Goal: Information Seeking & Learning: Check status

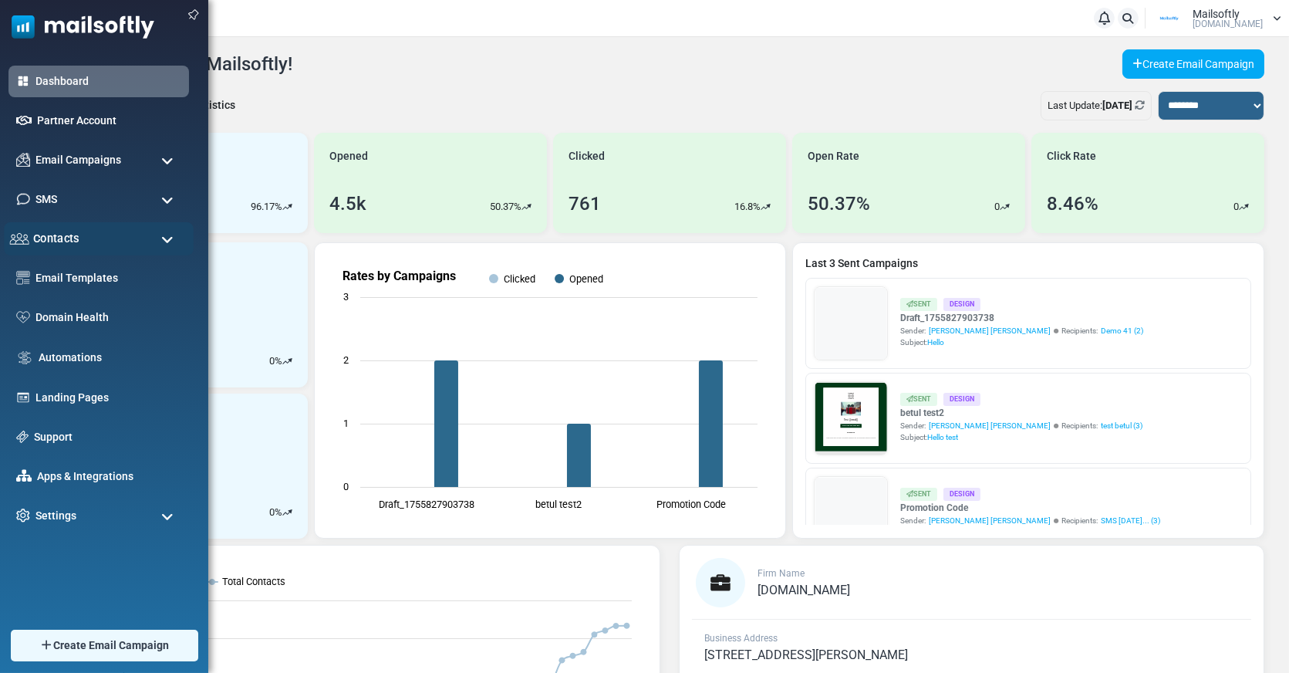
click at [68, 247] on div "Contacts" at bounding box center [99, 238] width 190 height 33
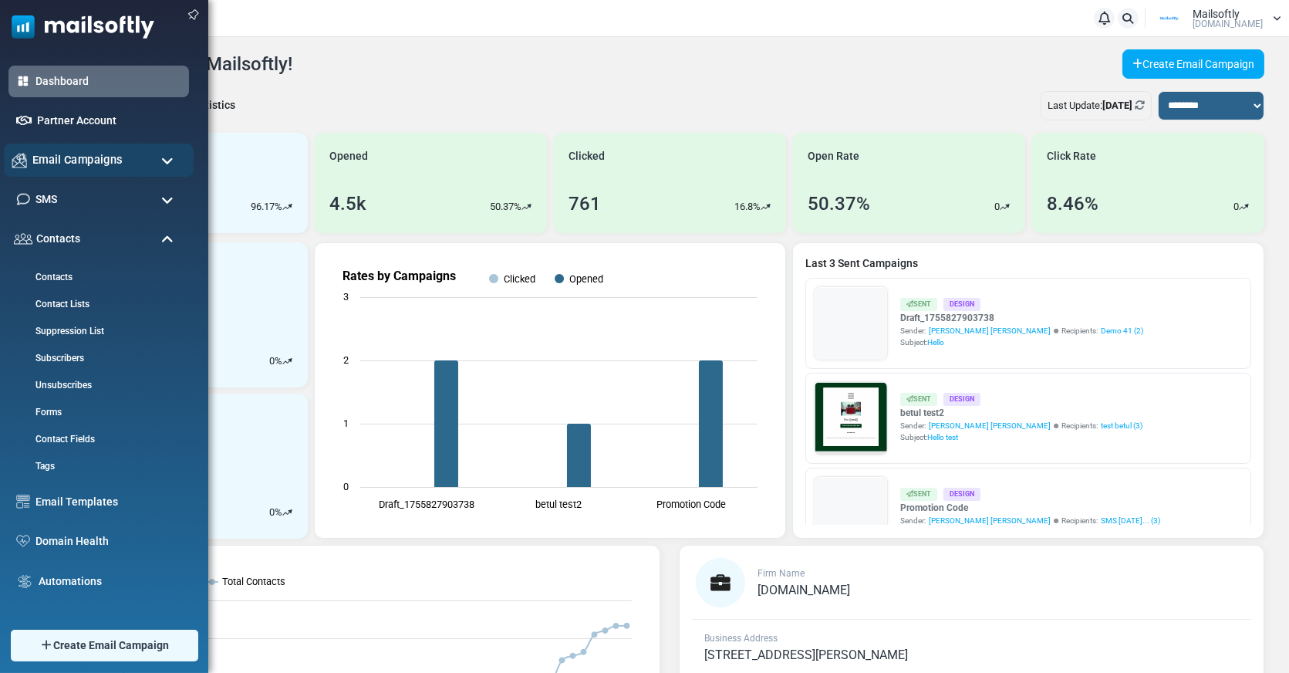
click at [88, 167] on span "Email Campaigns" at bounding box center [77, 159] width 90 height 17
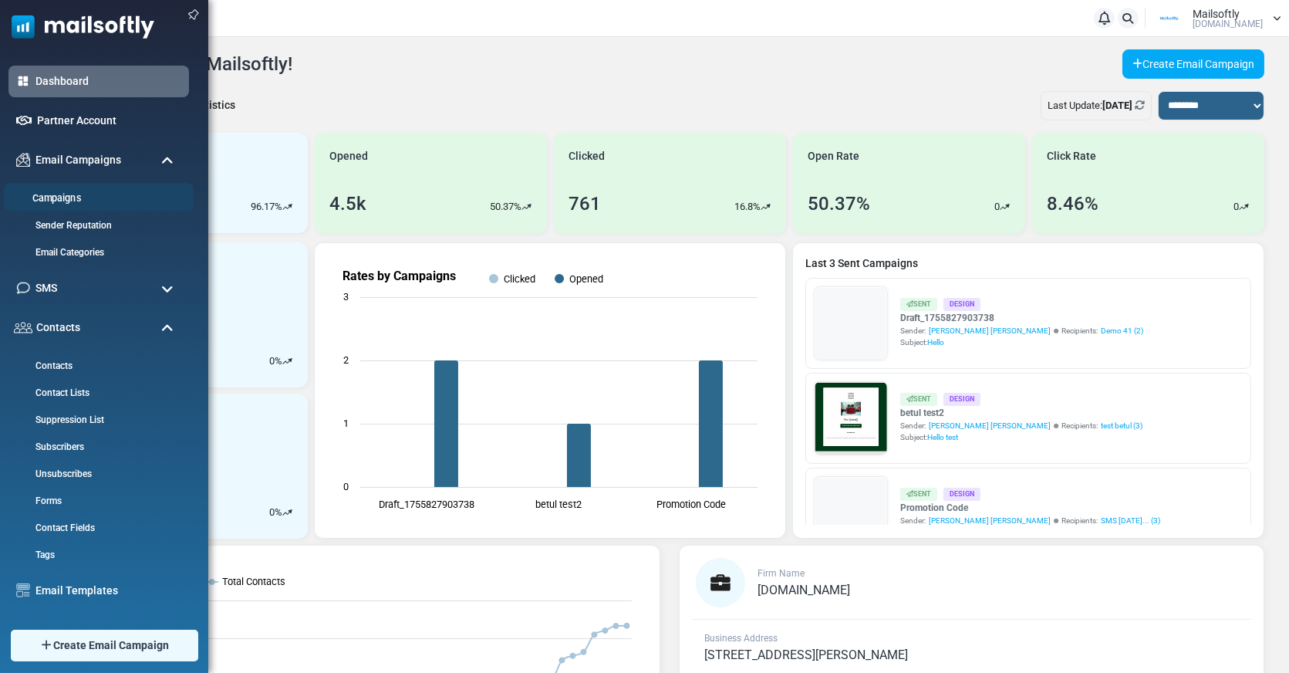
click at [99, 200] on link "Campaigns" at bounding box center [96, 198] width 185 height 15
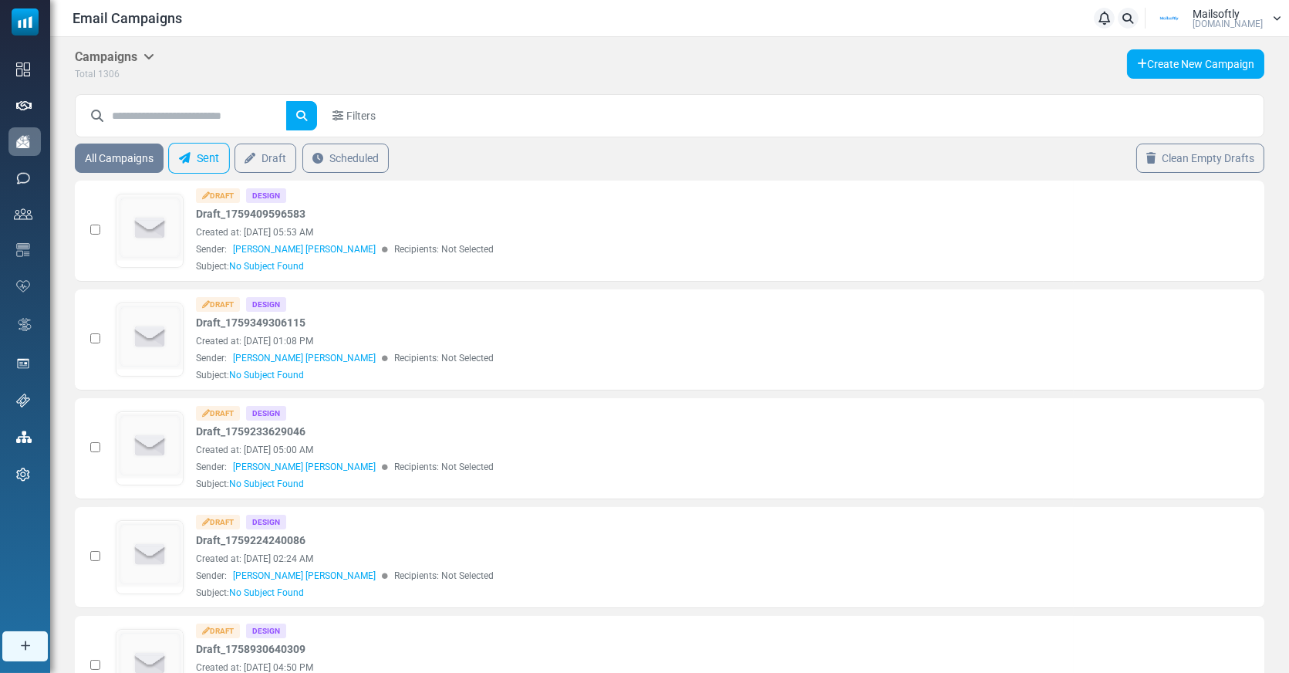
click at [197, 163] on link "Sent" at bounding box center [199, 158] width 62 height 31
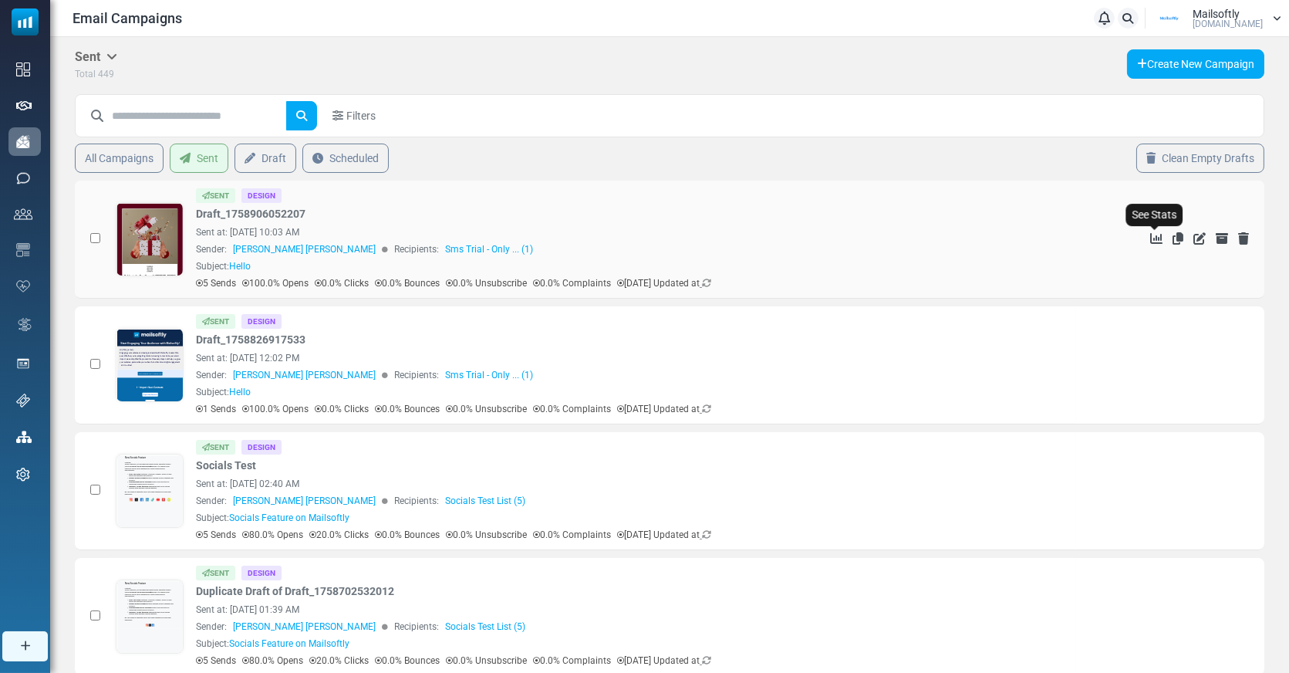
click at [1156, 234] on icon "See Stats" at bounding box center [1156, 238] width 12 height 12
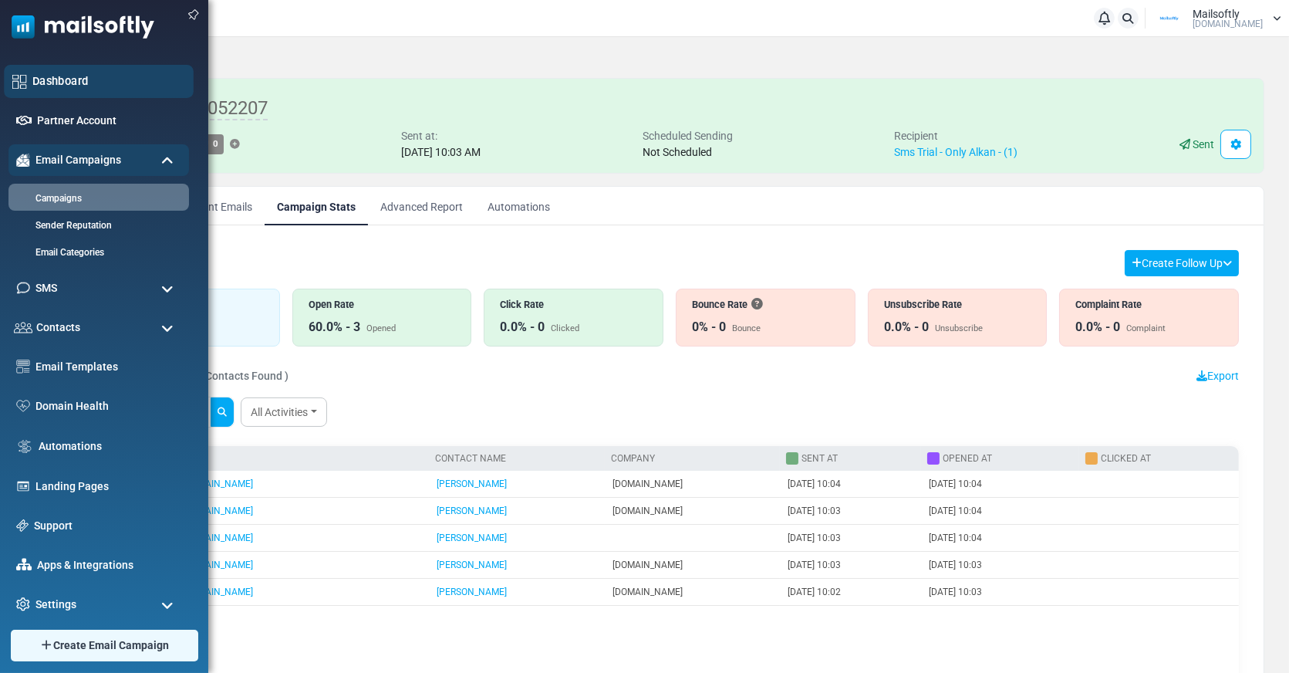
click at [66, 74] on link "Dashboard" at bounding box center [108, 80] width 153 height 17
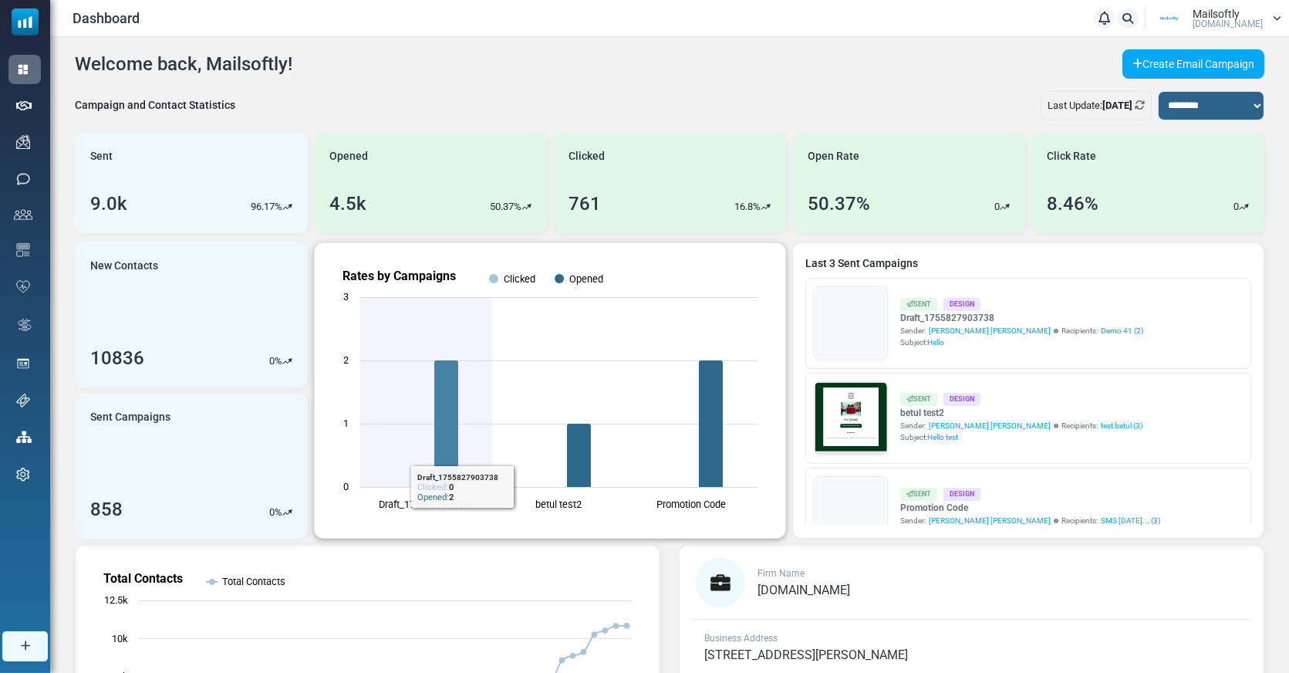
click at [381, 332] on rect "Rates by Campaigns" at bounding box center [550, 390] width 446 height 270
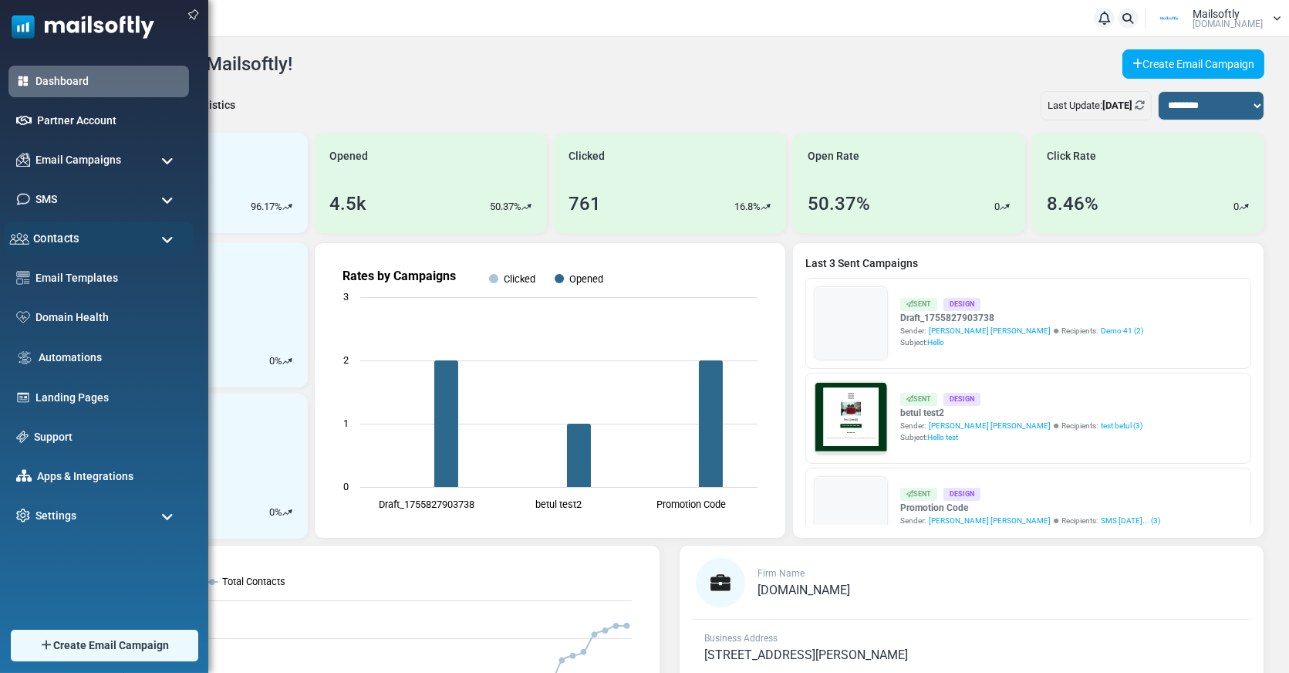
click at [95, 234] on div "Contacts" at bounding box center [99, 238] width 190 height 33
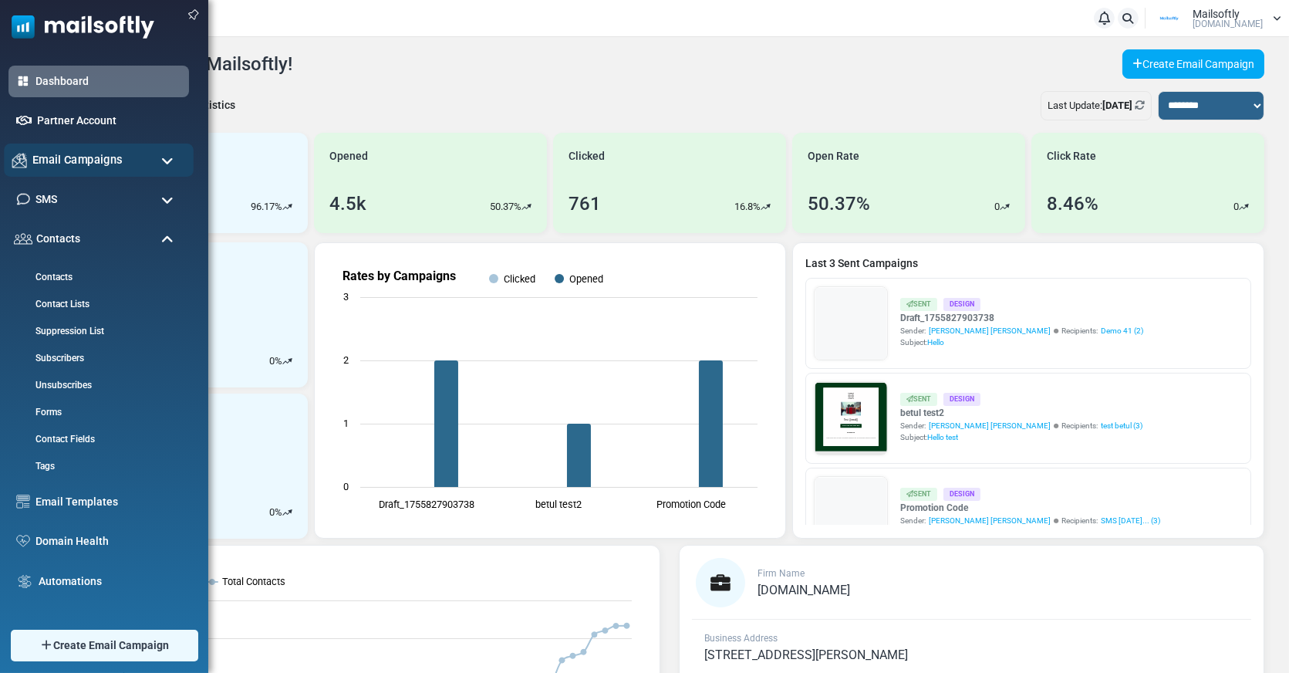
click at [66, 164] on span "Email Campaigns" at bounding box center [77, 159] width 90 height 17
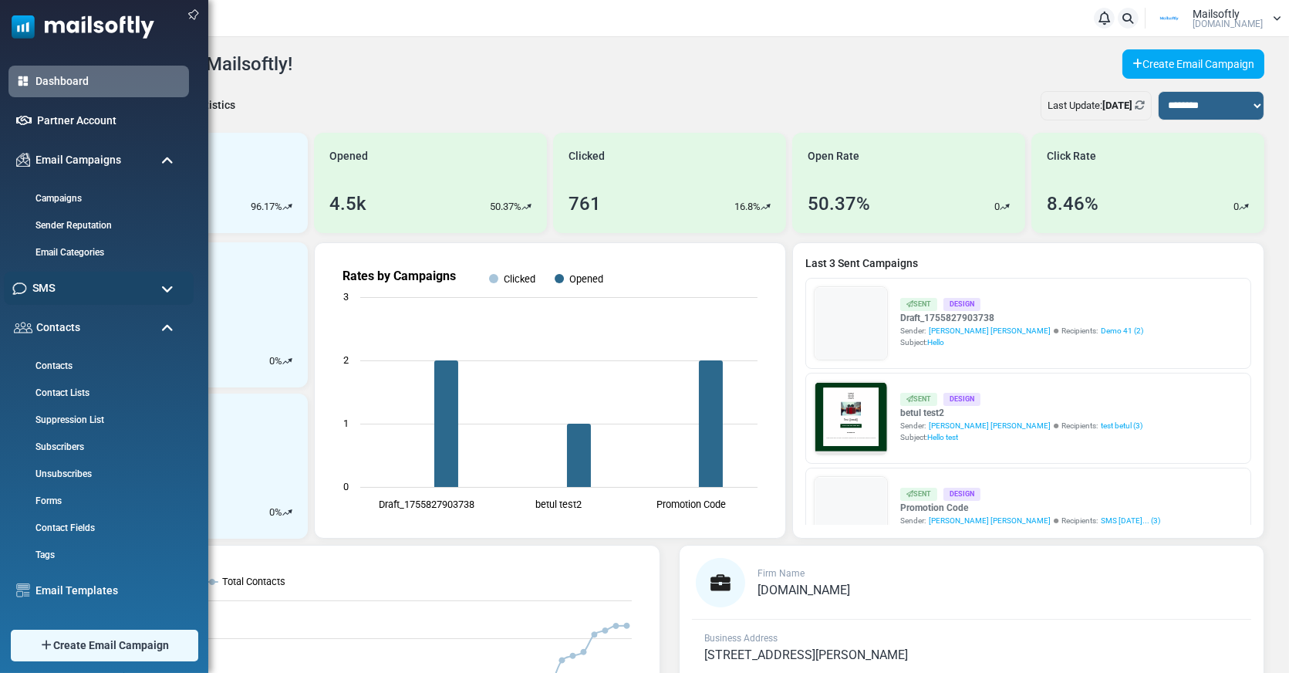
click at [64, 298] on div "SMS" at bounding box center [99, 287] width 190 height 33
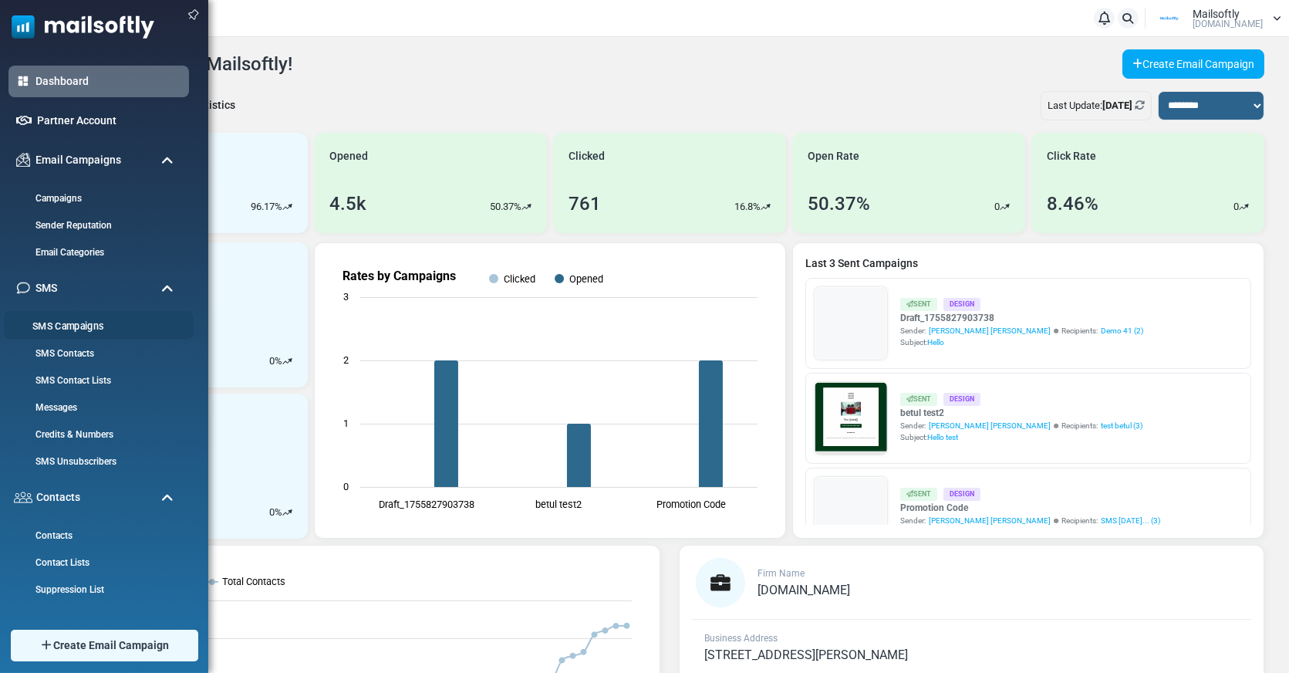
click at [66, 334] on li "SMS Campaigns" at bounding box center [99, 325] width 190 height 29
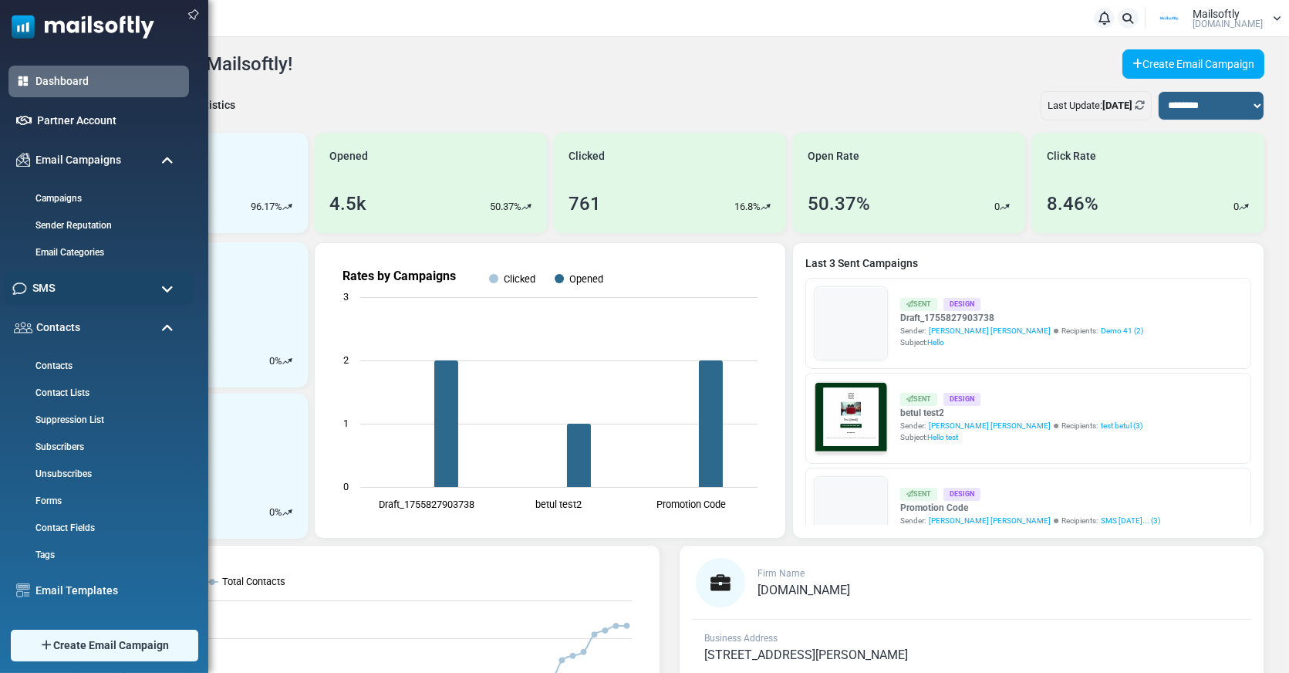
click at [57, 292] on div "SMS" at bounding box center [99, 287] width 190 height 33
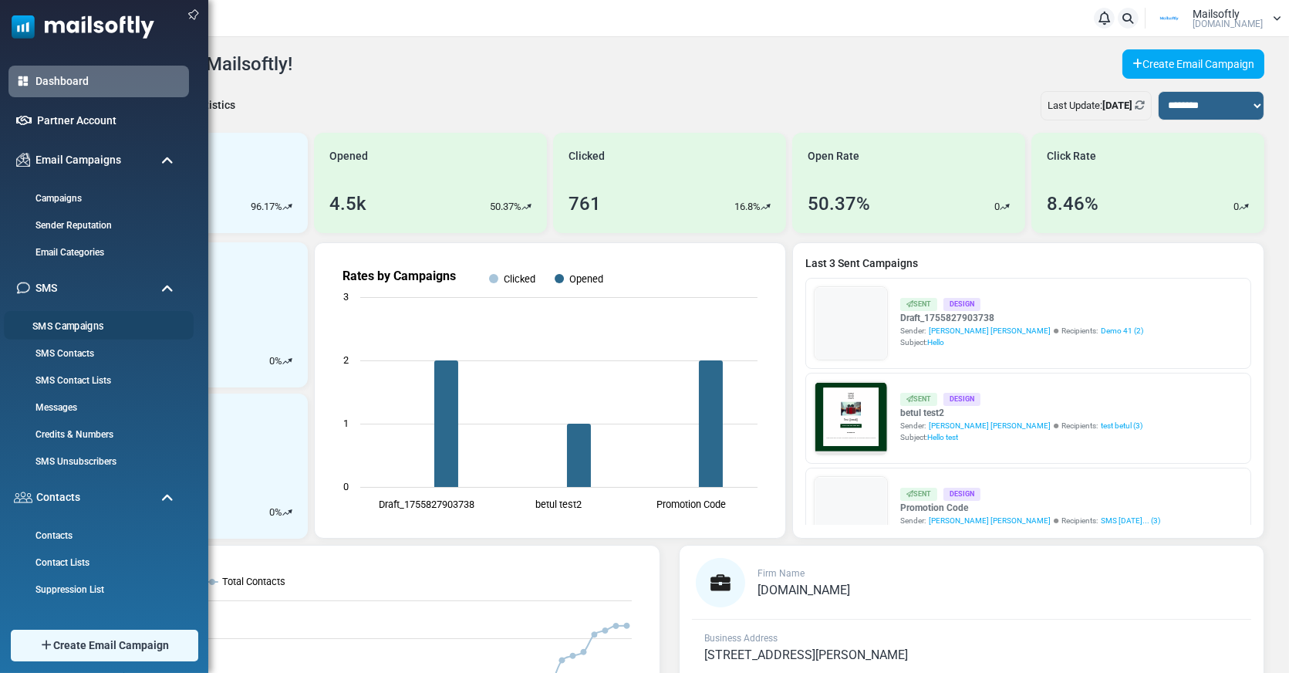
click at [69, 328] on link "SMS Campaigns" at bounding box center [96, 326] width 185 height 15
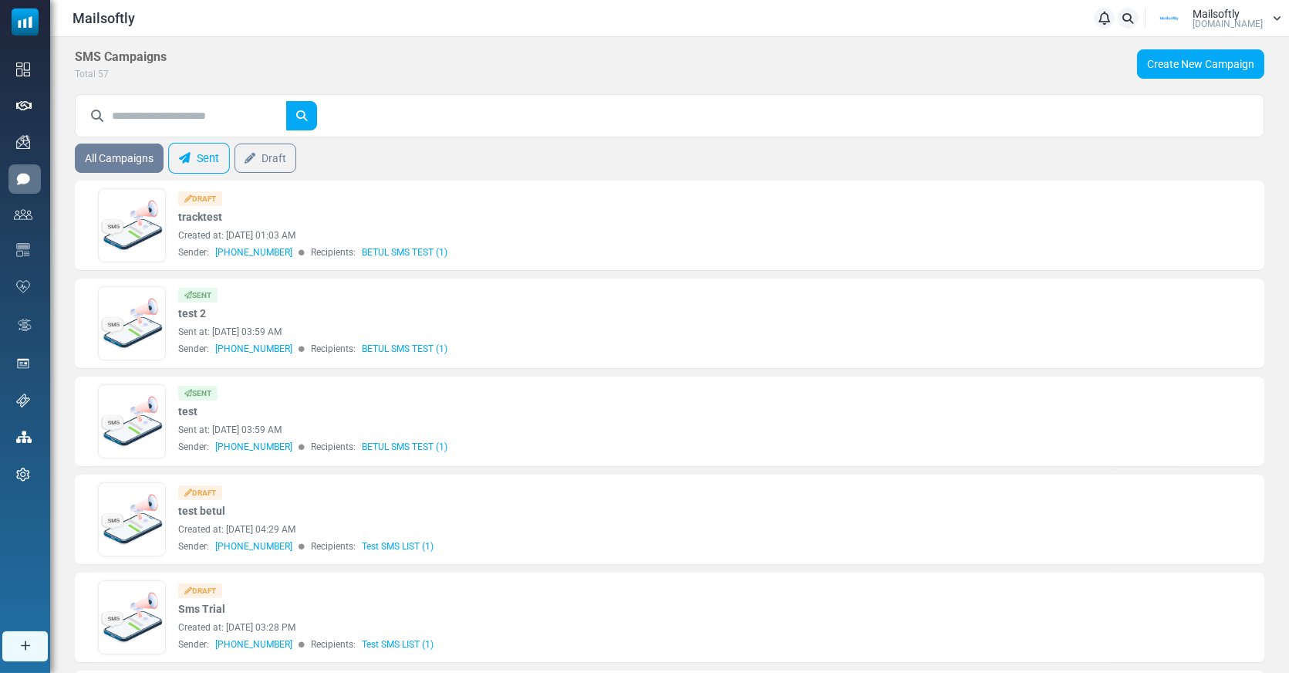
click at [210, 157] on link "Sent" at bounding box center [199, 158] width 62 height 31
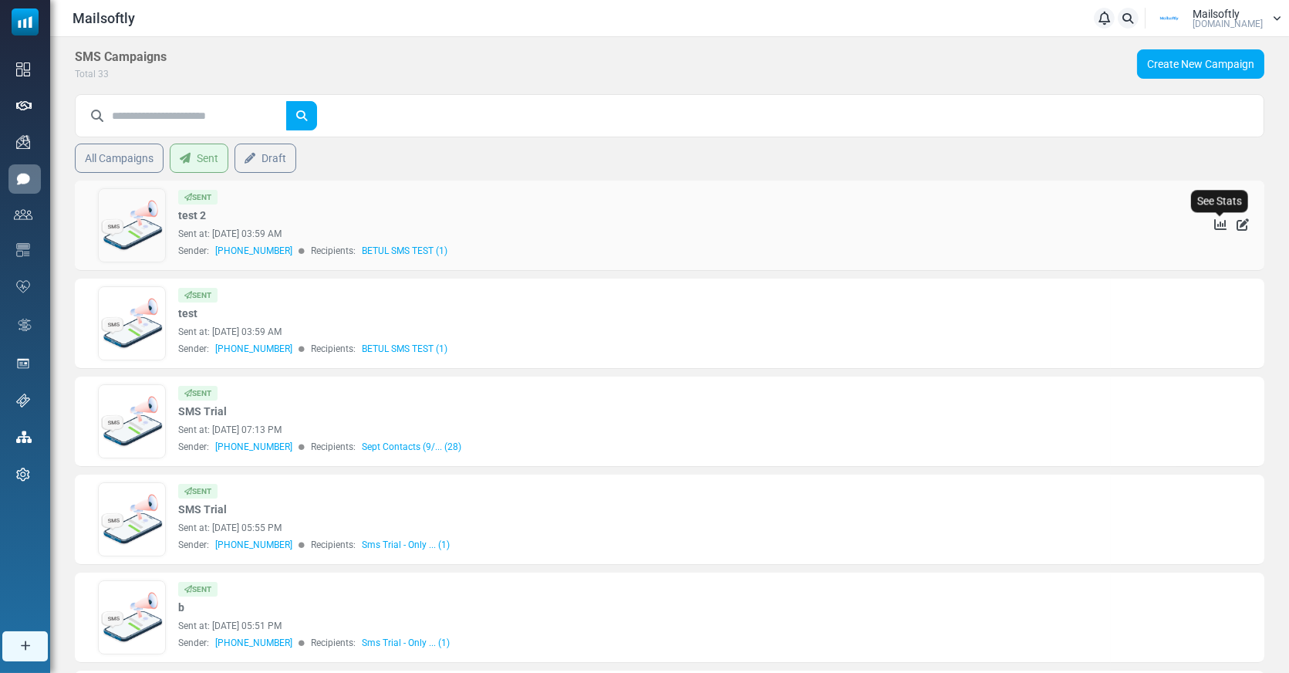
click at [1221, 224] on icon "See Stats" at bounding box center [1220, 224] width 12 height 12
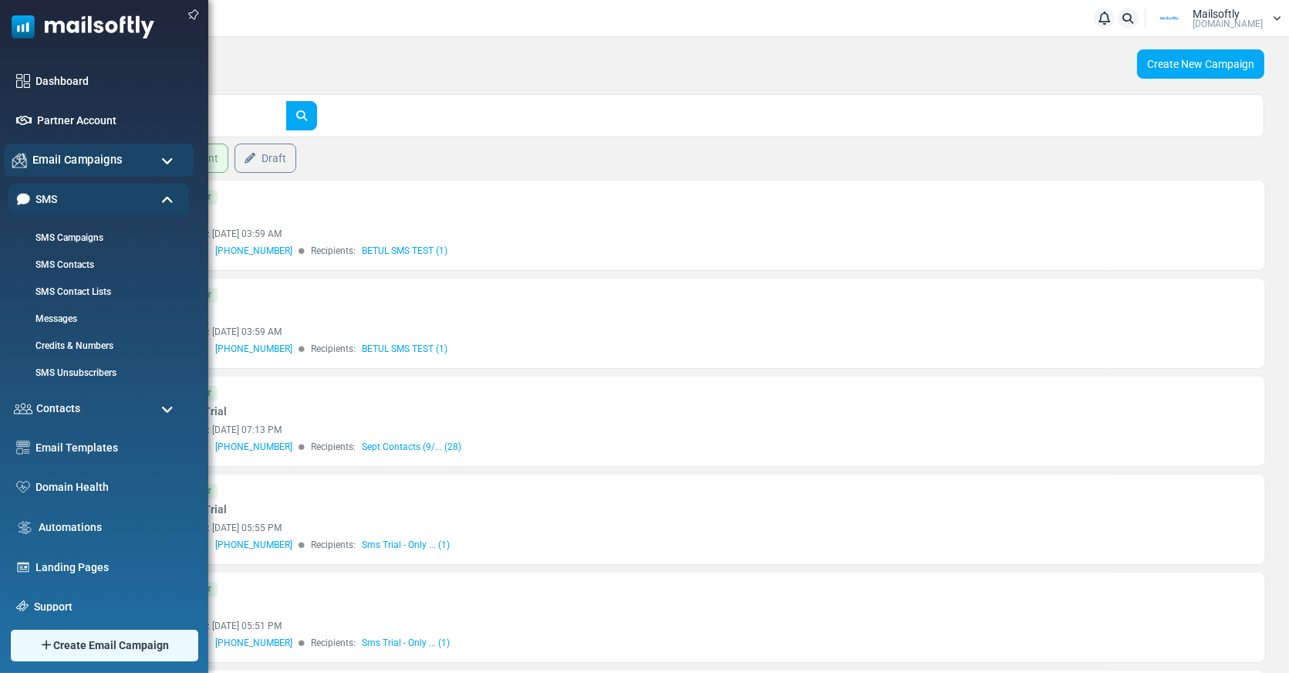
click at [100, 154] on span "Email Campaigns" at bounding box center [77, 159] width 90 height 17
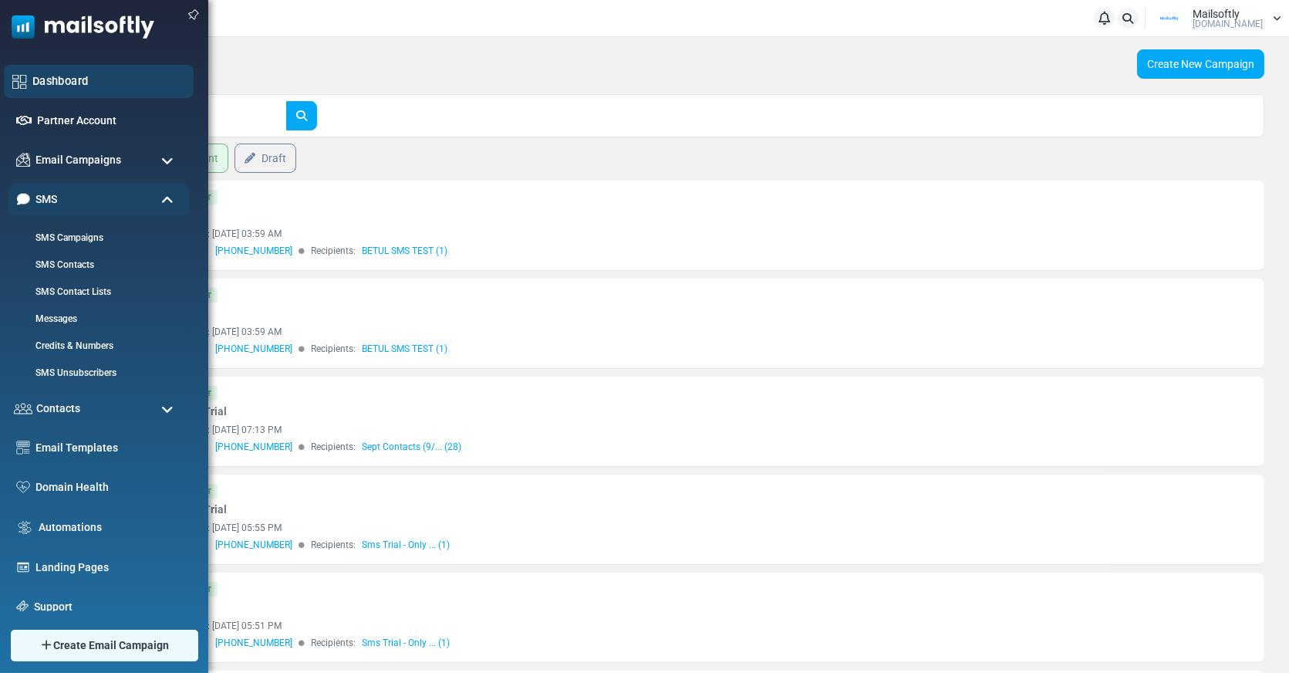
click at [35, 76] on link "Dashboard" at bounding box center [108, 80] width 153 height 17
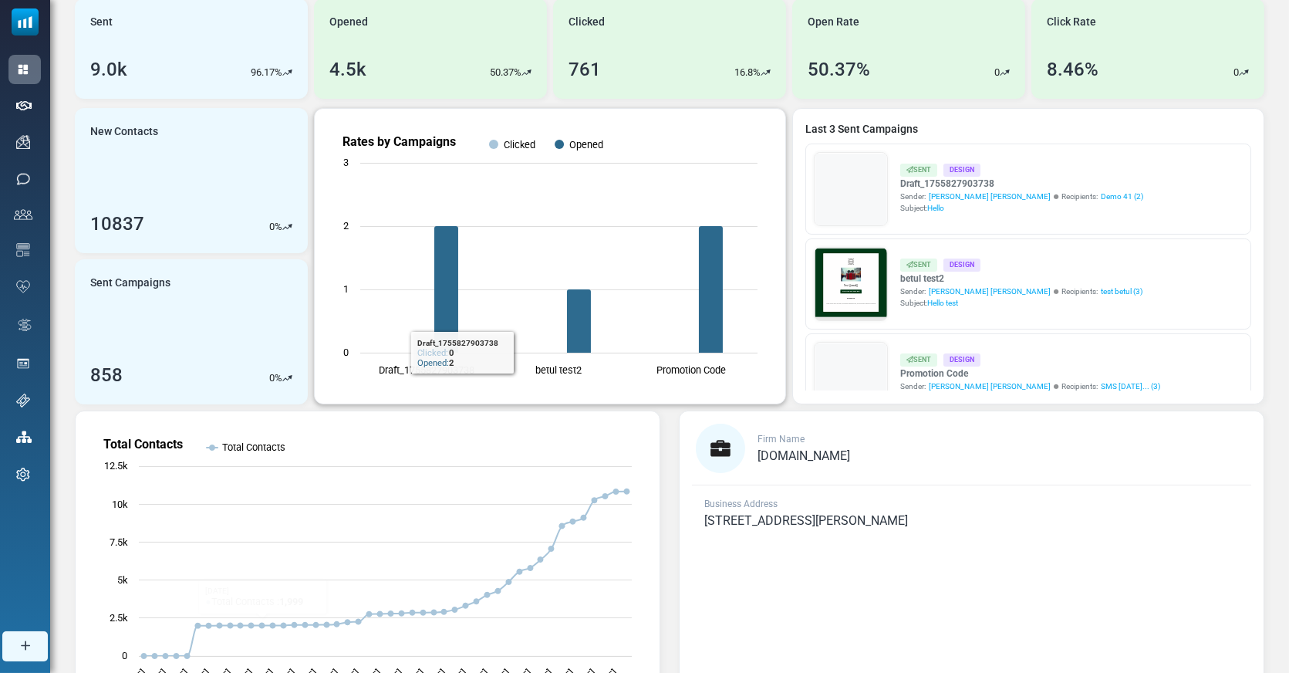
scroll to position [243, 0]
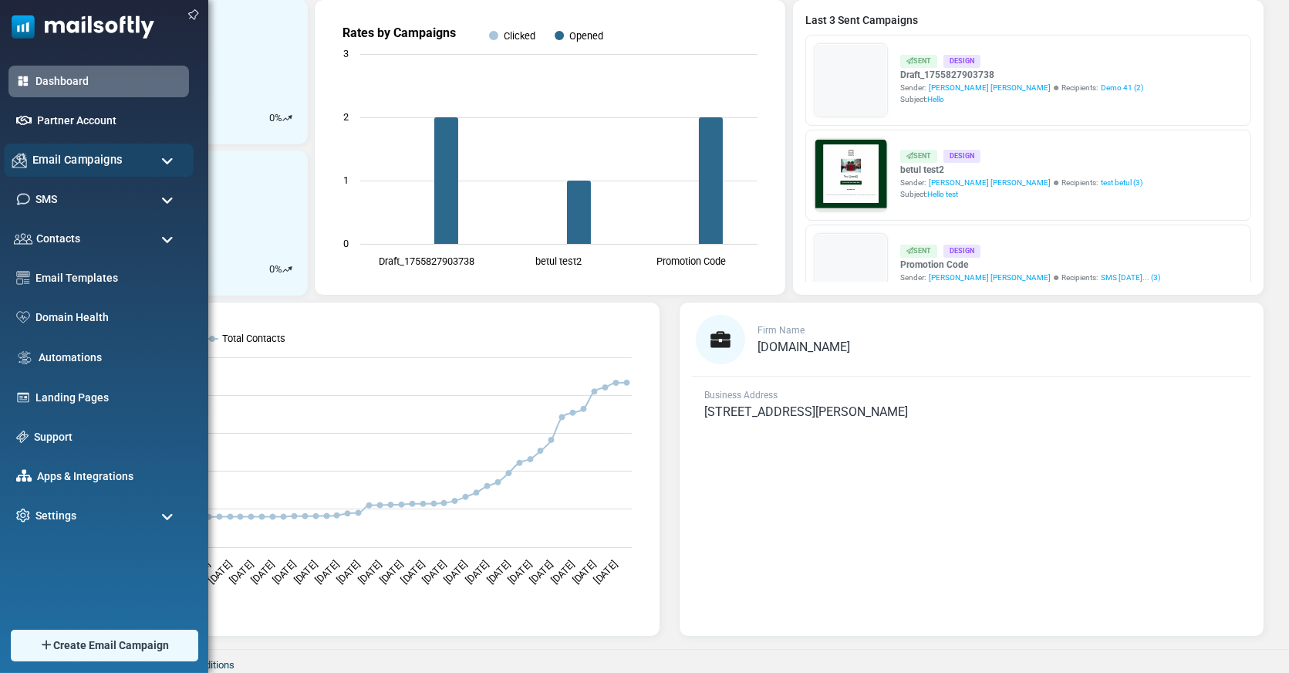
click at [57, 167] on span "Email Campaigns" at bounding box center [77, 159] width 90 height 17
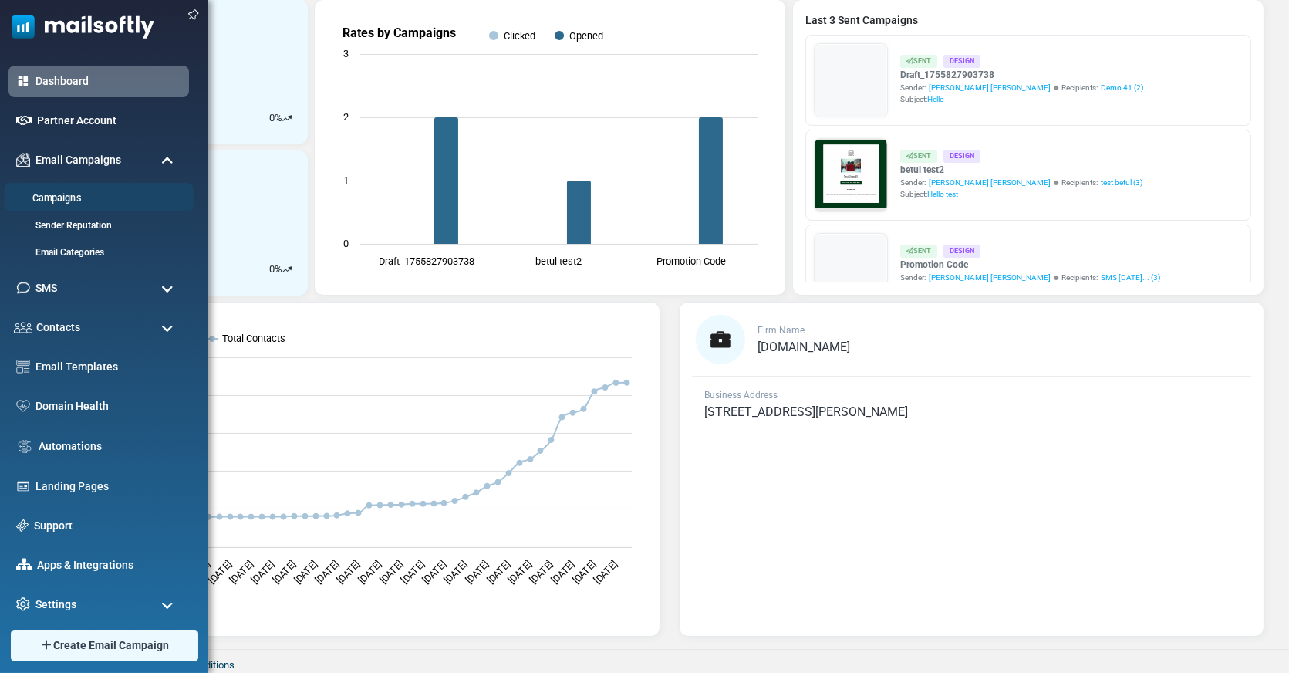
click at [71, 195] on link "Campaigns" at bounding box center [96, 198] width 185 height 15
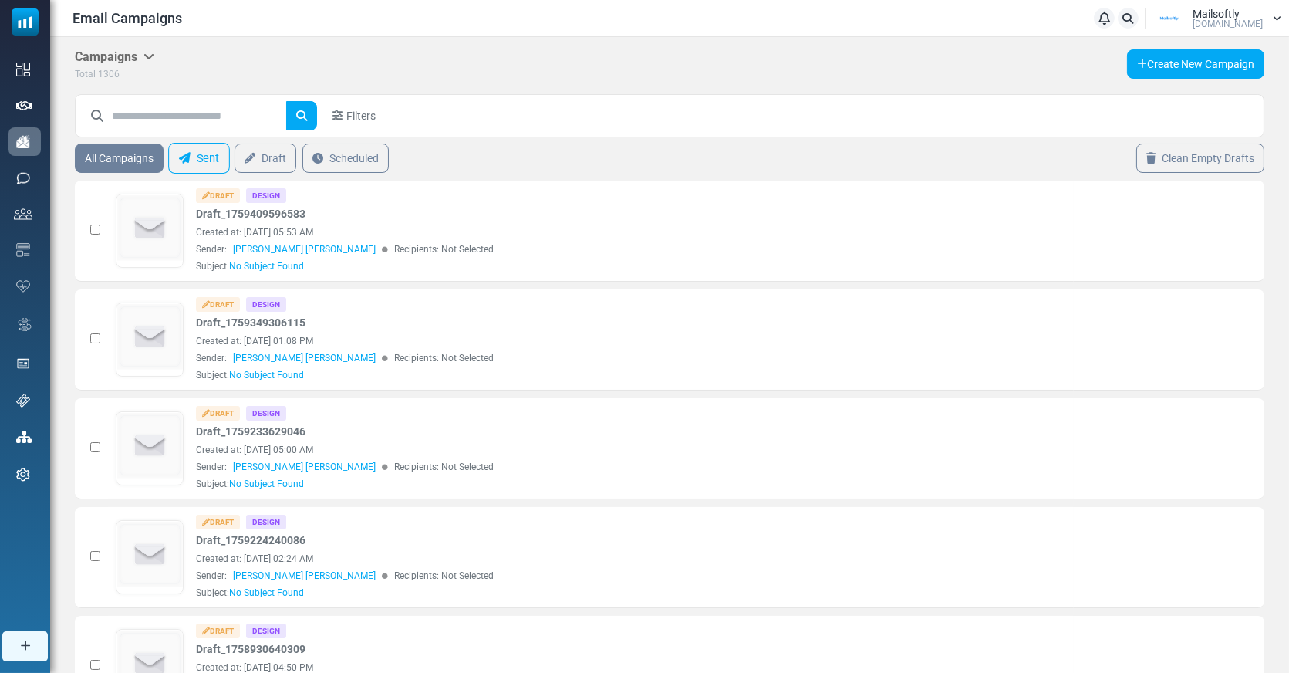
click at [200, 153] on link "Sent" at bounding box center [199, 158] width 62 height 31
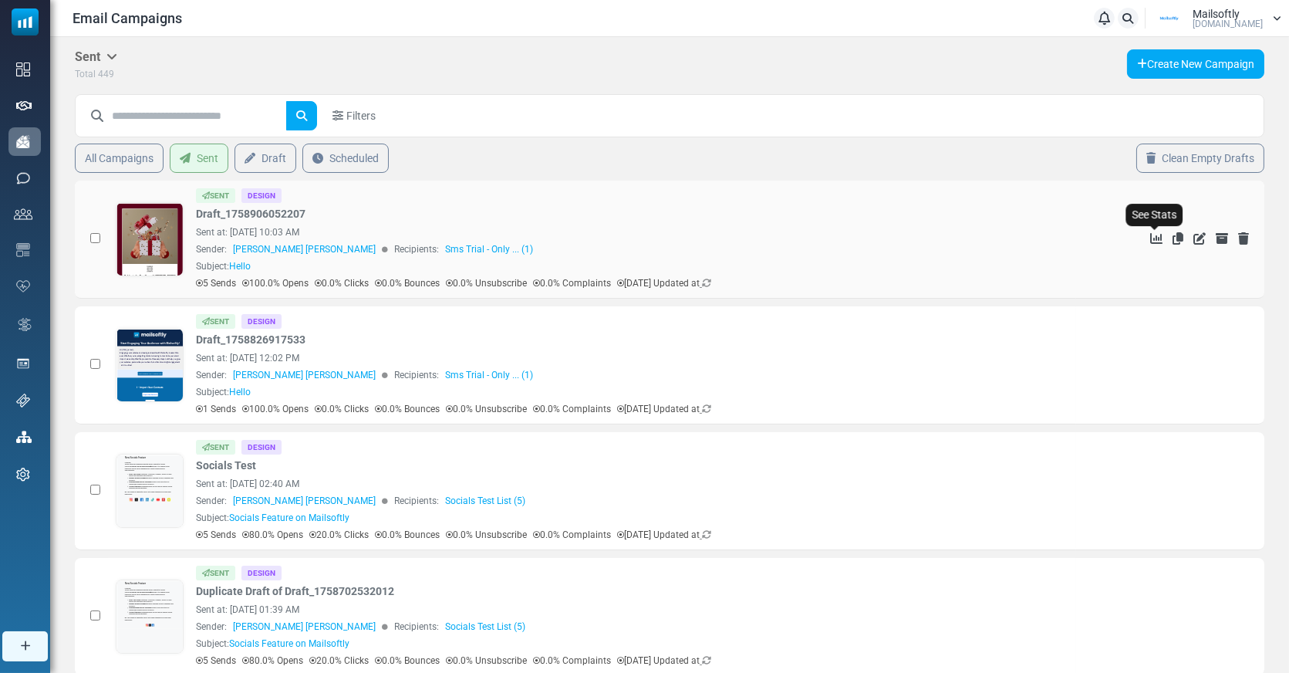
click at [1155, 234] on icon "See Stats" at bounding box center [1156, 238] width 12 height 12
click at [1155, 233] on icon "See Stats" at bounding box center [1156, 238] width 12 height 12
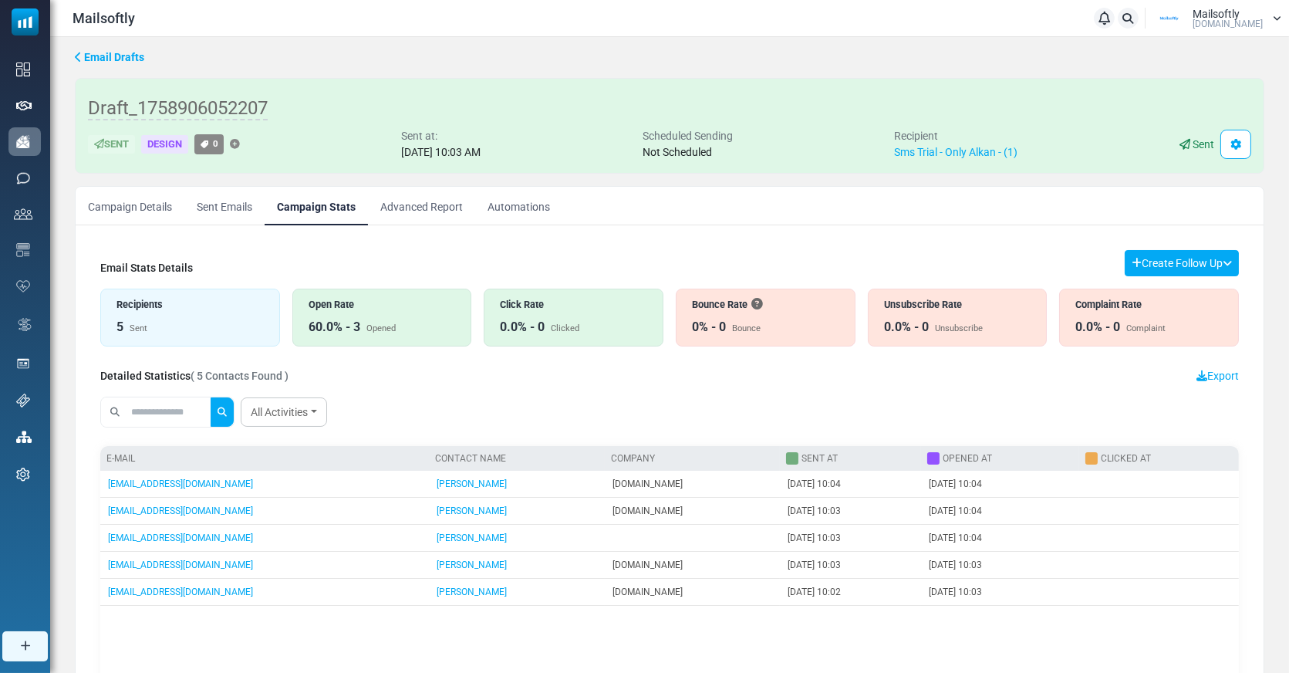
click at [428, 208] on link "Advanced Report" at bounding box center [421, 206] width 107 height 39
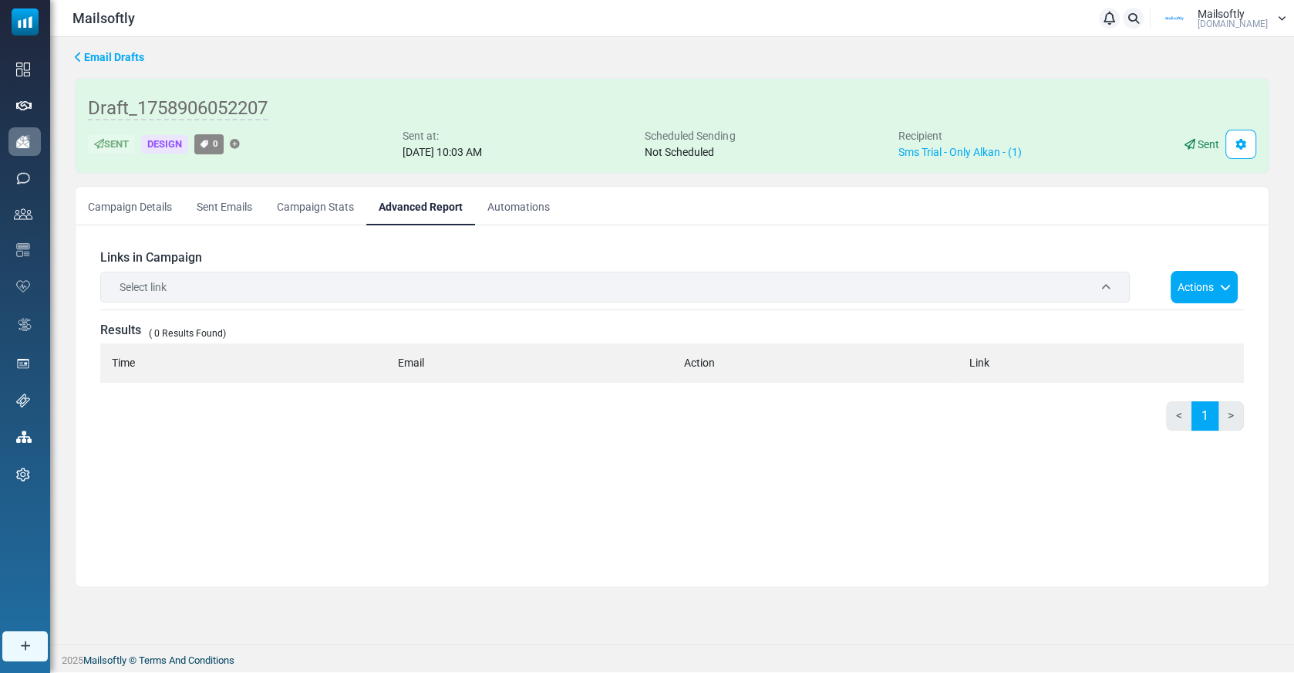
click at [322, 214] on link "Campaign Stats" at bounding box center [316, 206] width 102 height 39
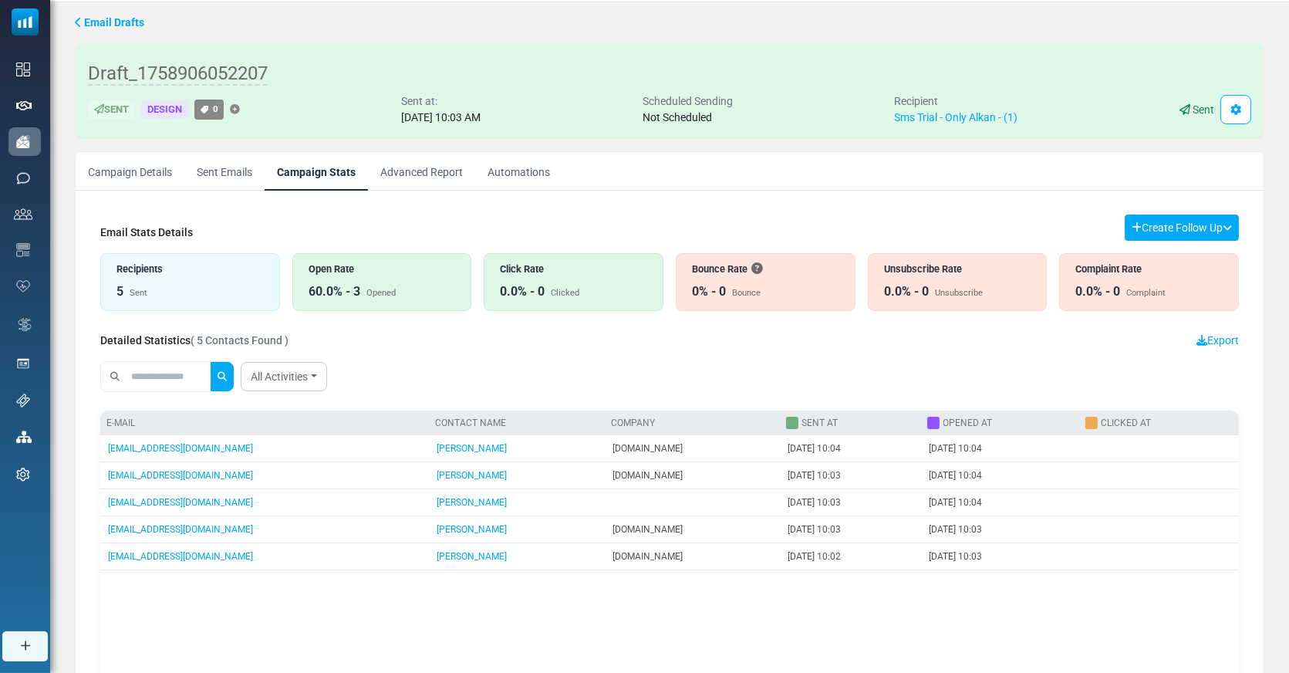
scroll to position [54, 0]
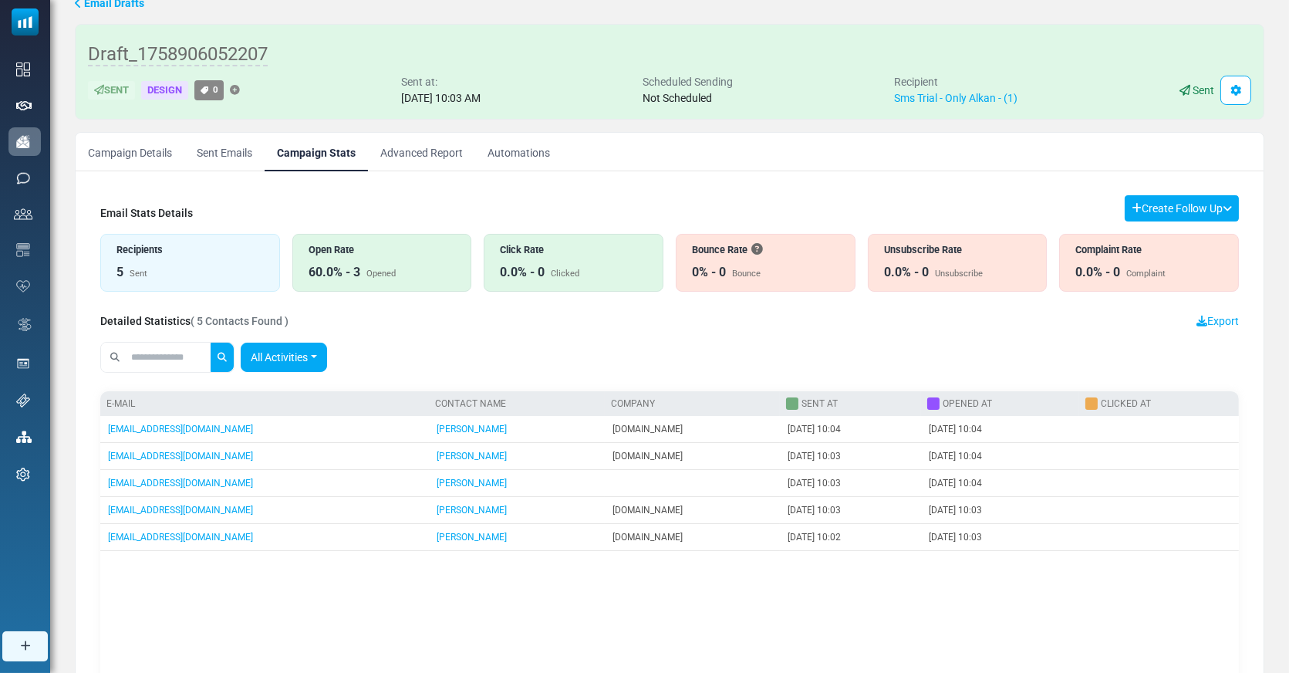
click at [307, 351] on link "All Activities" at bounding box center [284, 356] width 86 height 29
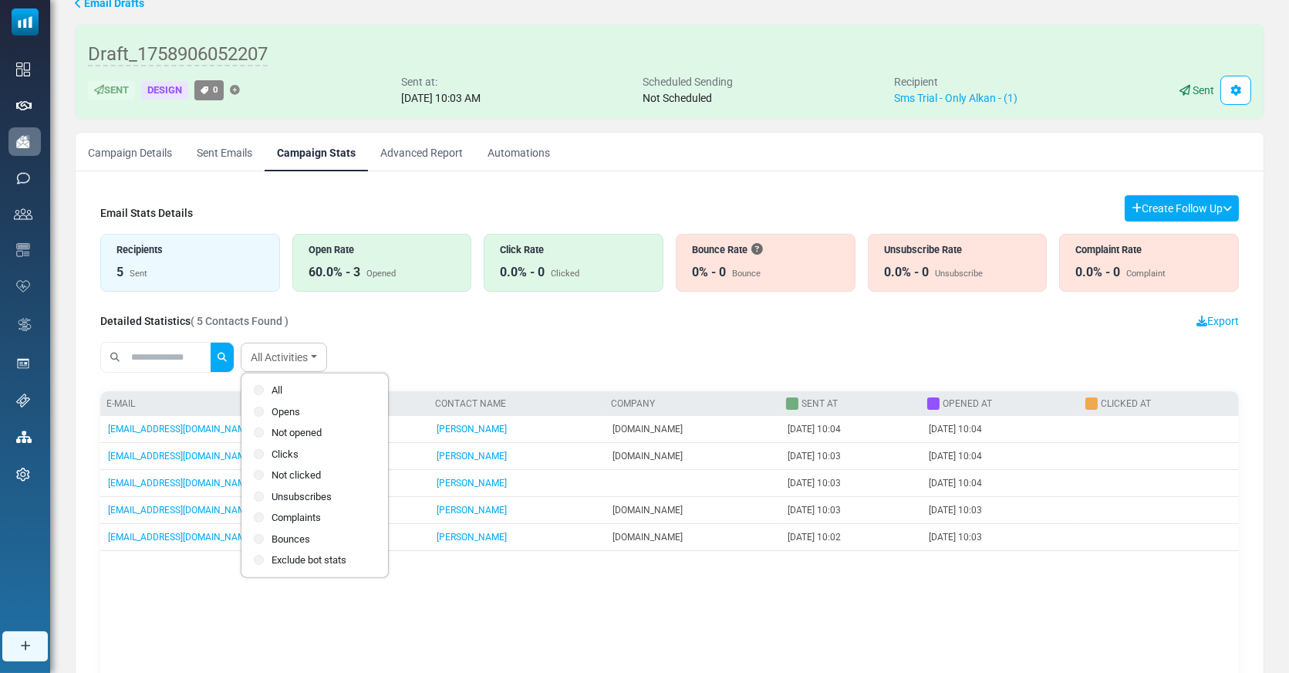
click at [435, 335] on div "All Activities All Opens Not opened Clicks Not clicked" at bounding box center [669, 356] width 1138 height 43
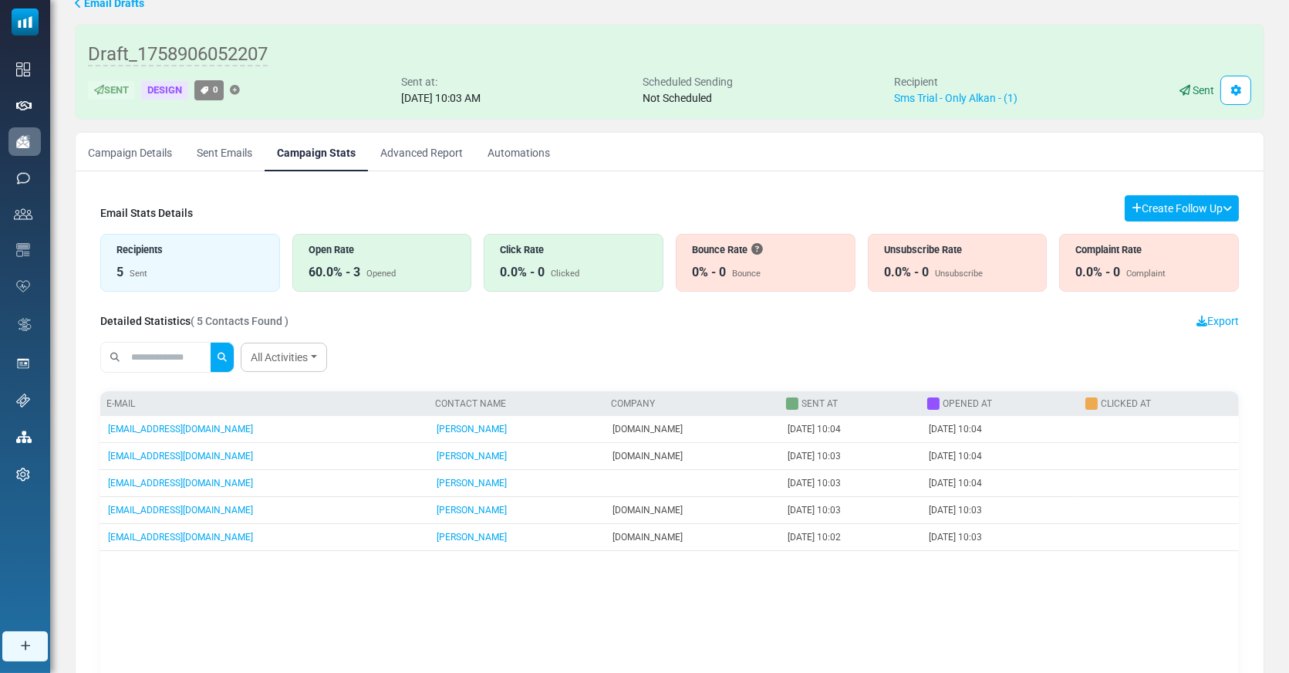
click at [443, 157] on link "Advanced Report" at bounding box center [421, 152] width 107 height 39
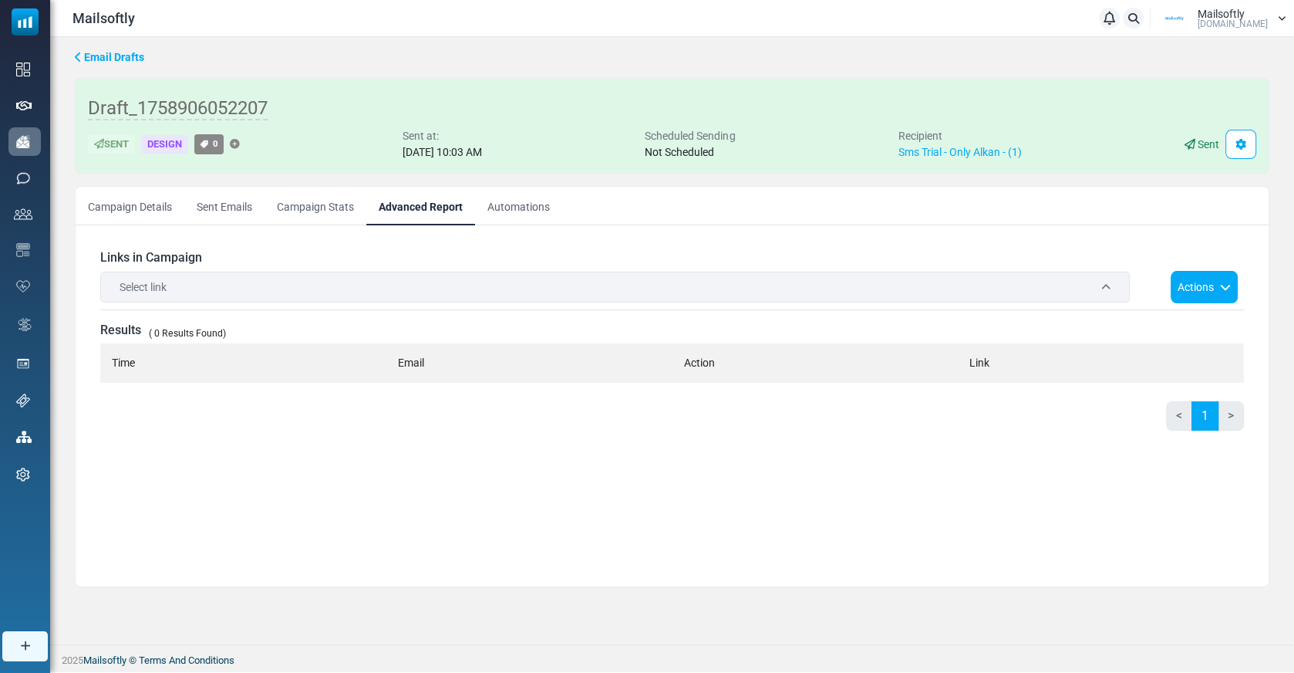
click at [507, 204] on link "Automations" at bounding box center [518, 206] width 87 height 39
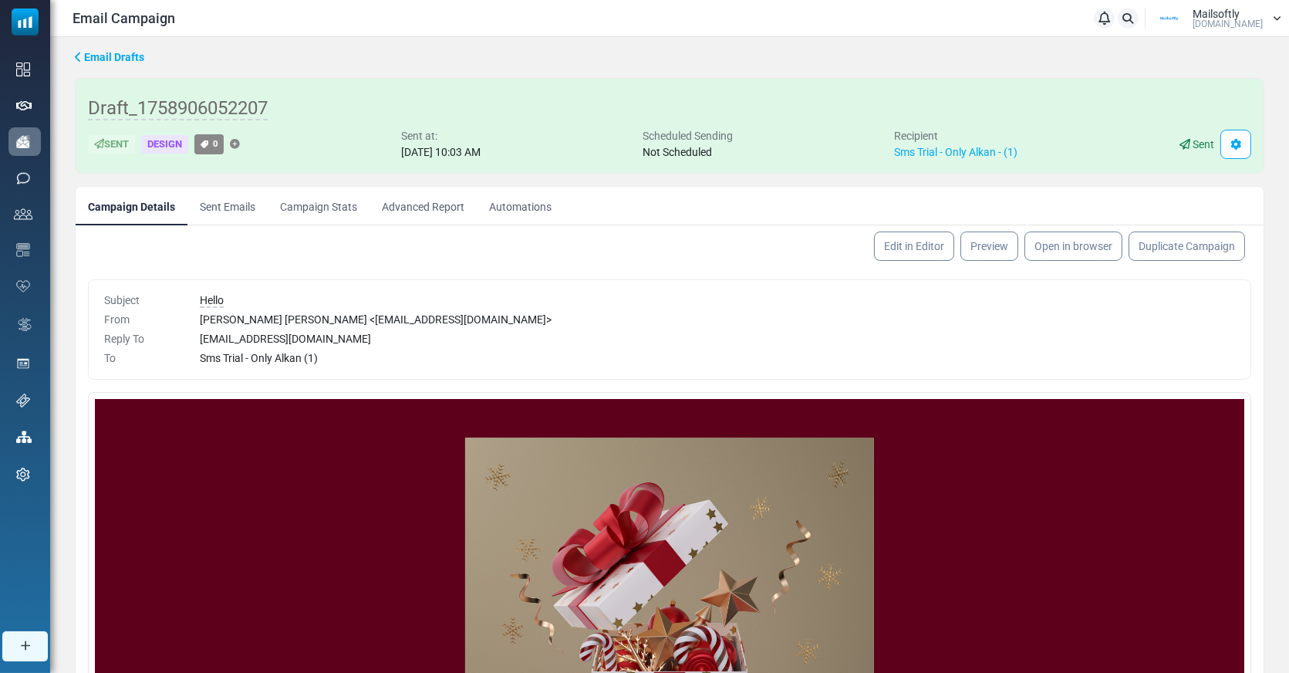
click at [426, 204] on link "Advanced Report" at bounding box center [422, 206] width 107 height 39
